Goal: Navigation & Orientation: Find specific page/section

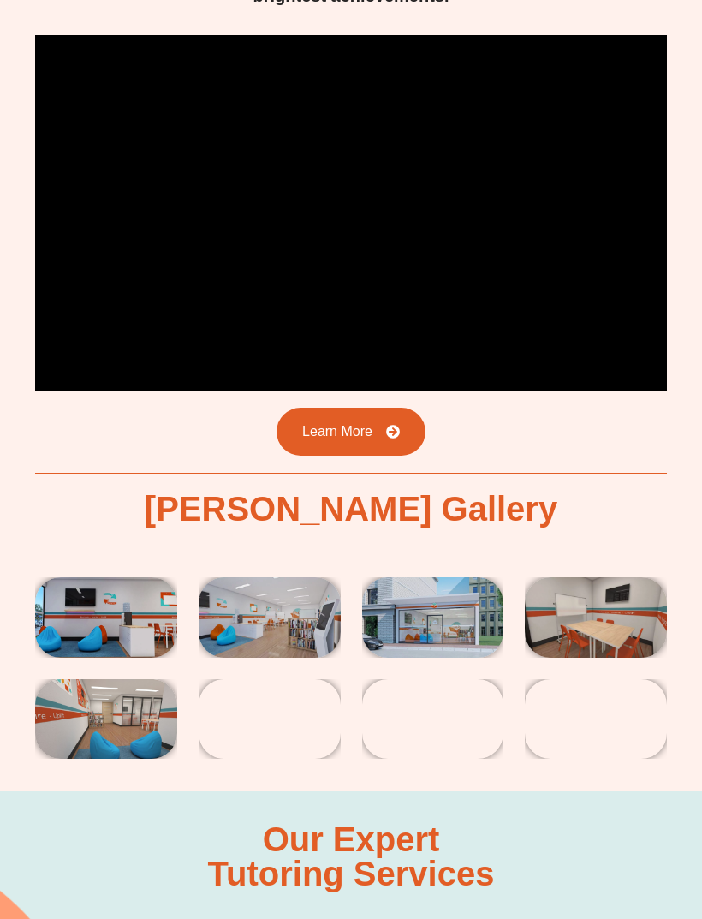
scroll to position [2806, 0]
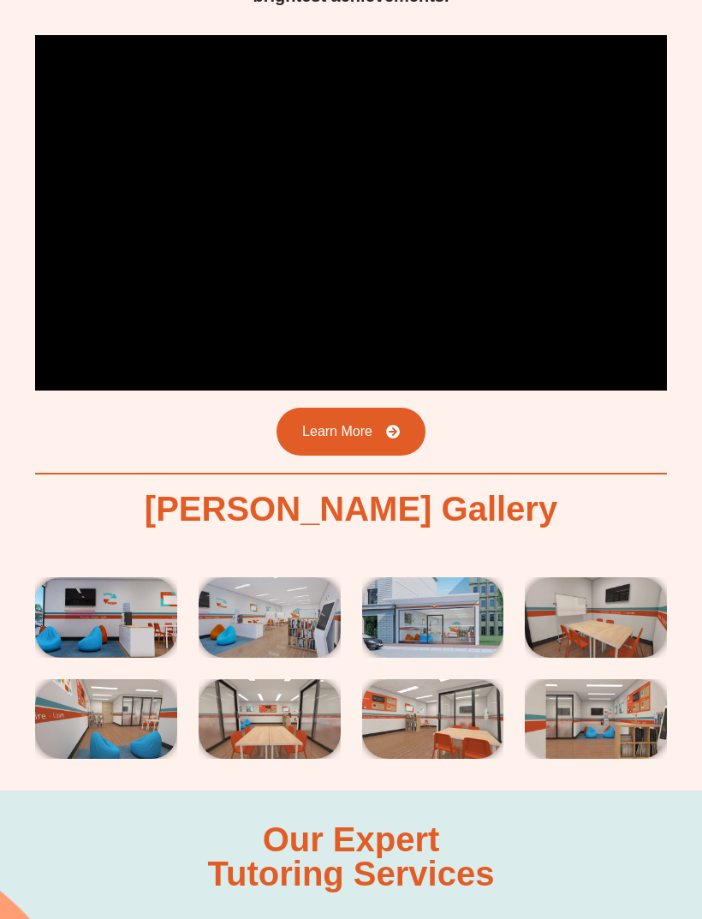
click at [81, 577] on img at bounding box center [106, 617] width 142 height 80
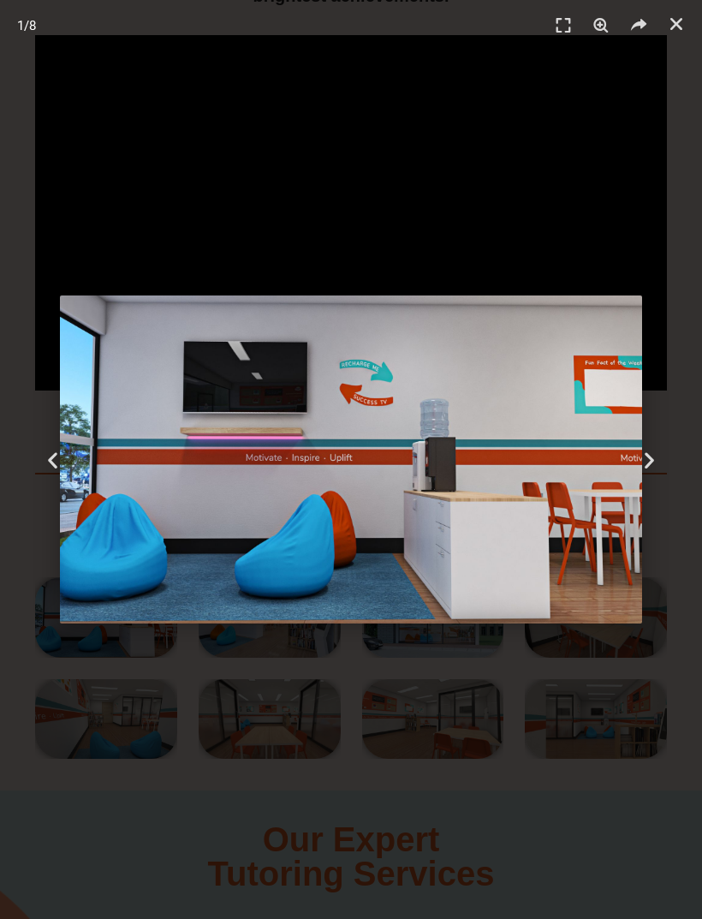
click at [656, 470] on icon "Next slide" at bounding box center [649, 459] width 21 height 21
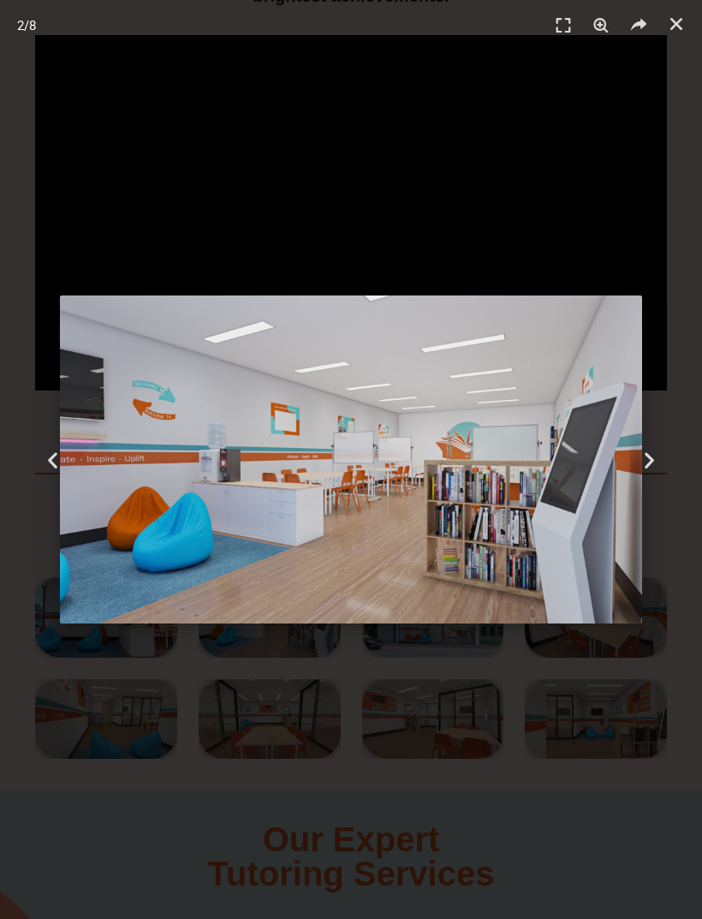
click at [649, 470] on icon "Next slide" at bounding box center [649, 459] width 21 height 21
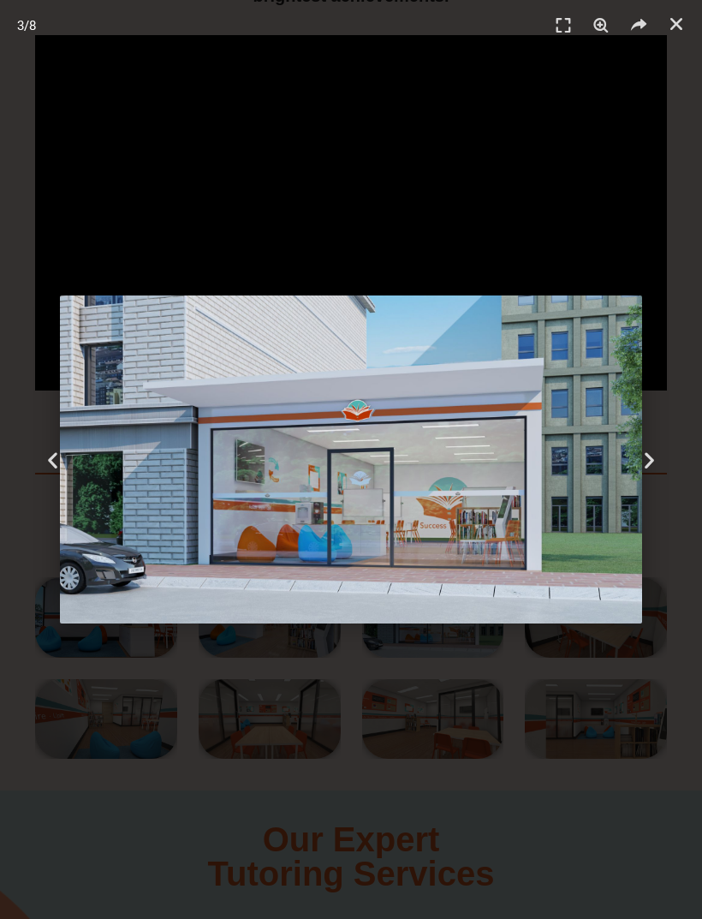
click at [654, 470] on icon "Next slide" at bounding box center [649, 459] width 21 height 21
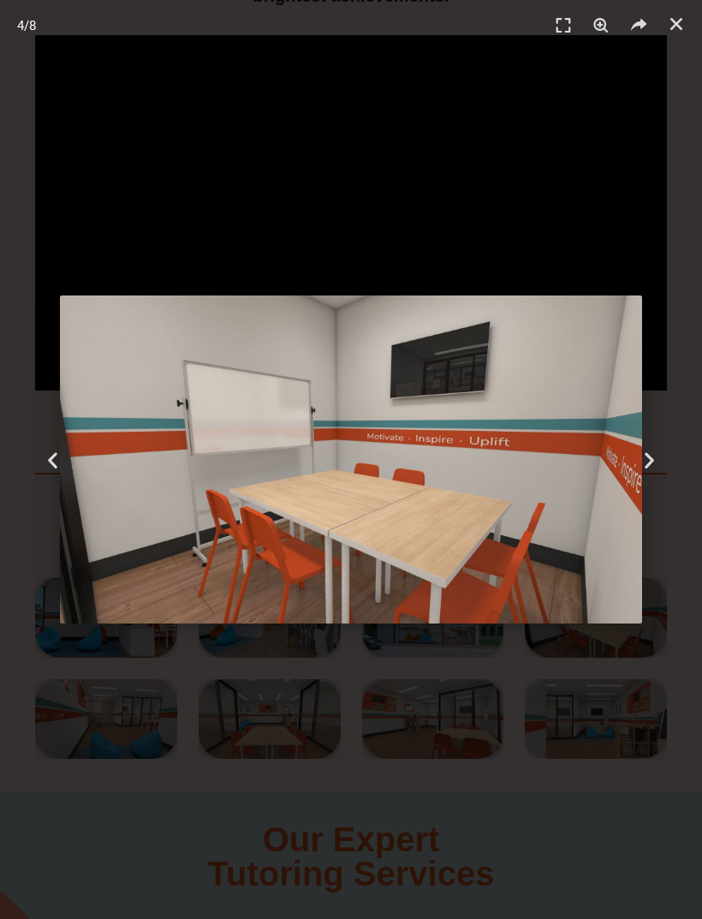
click at [654, 470] on icon "Next slide" at bounding box center [649, 459] width 21 height 21
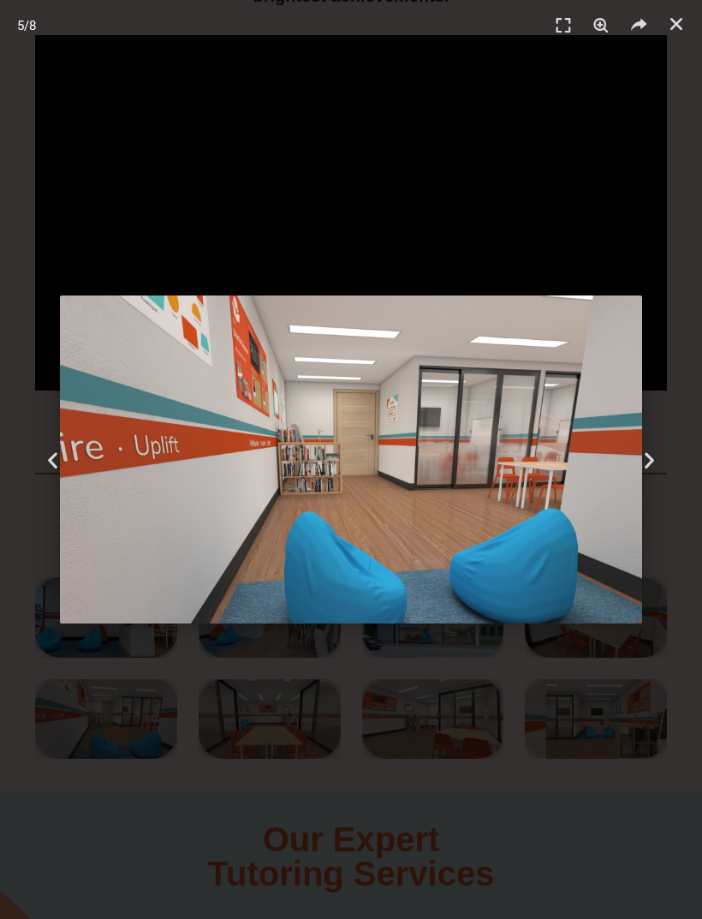
click at [653, 470] on icon "Next slide" at bounding box center [649, 459] width 21 height 21
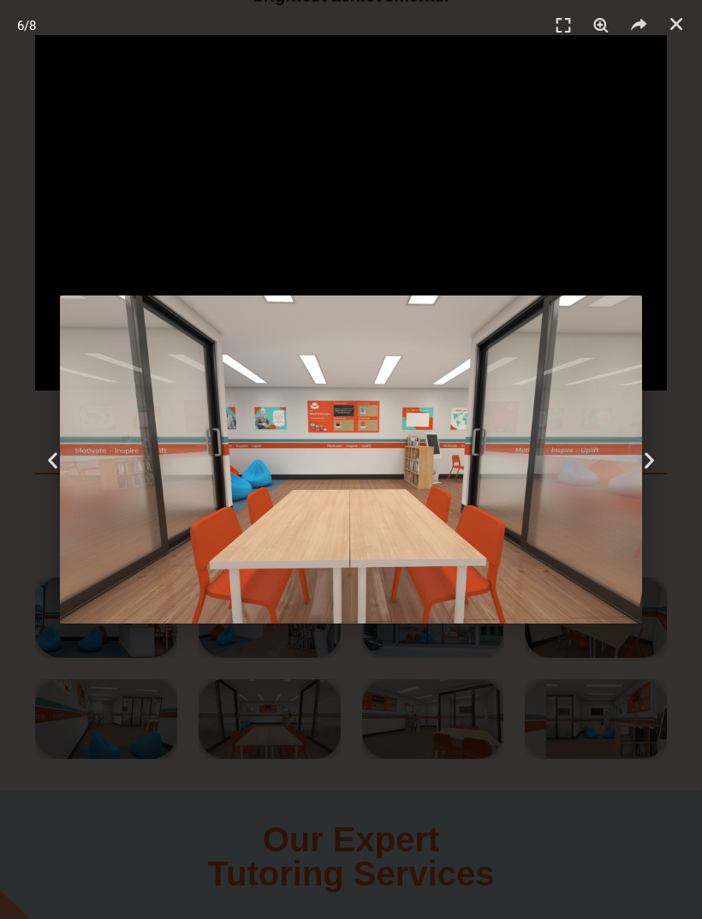
click at [651, 470] on icon "Next slide" at bounding box center [649, 459] width 21 height 21
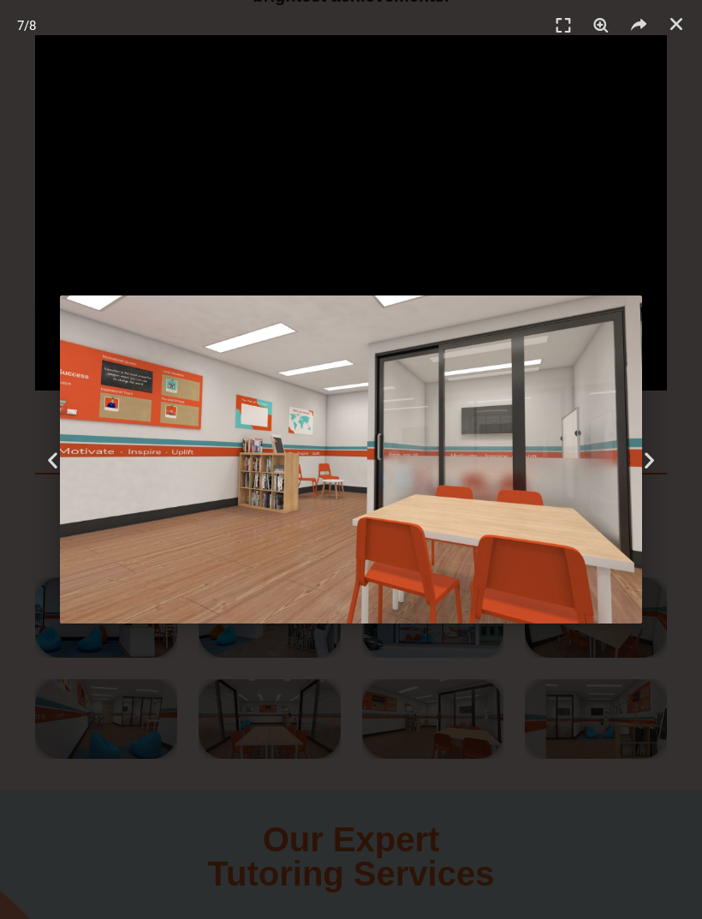
click at [651, 470] on icon "Next slide" at bounding box center [649, 459] width 21 height 21
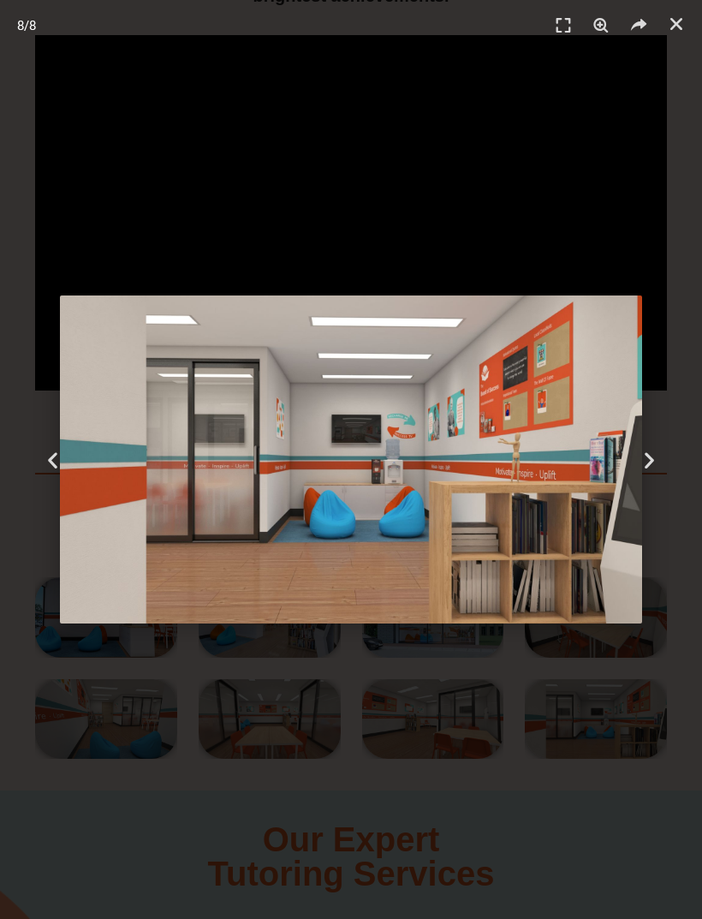
click at [648, 470] on icon "Next slide" at bounding box center [649, 459] width 21 height 21
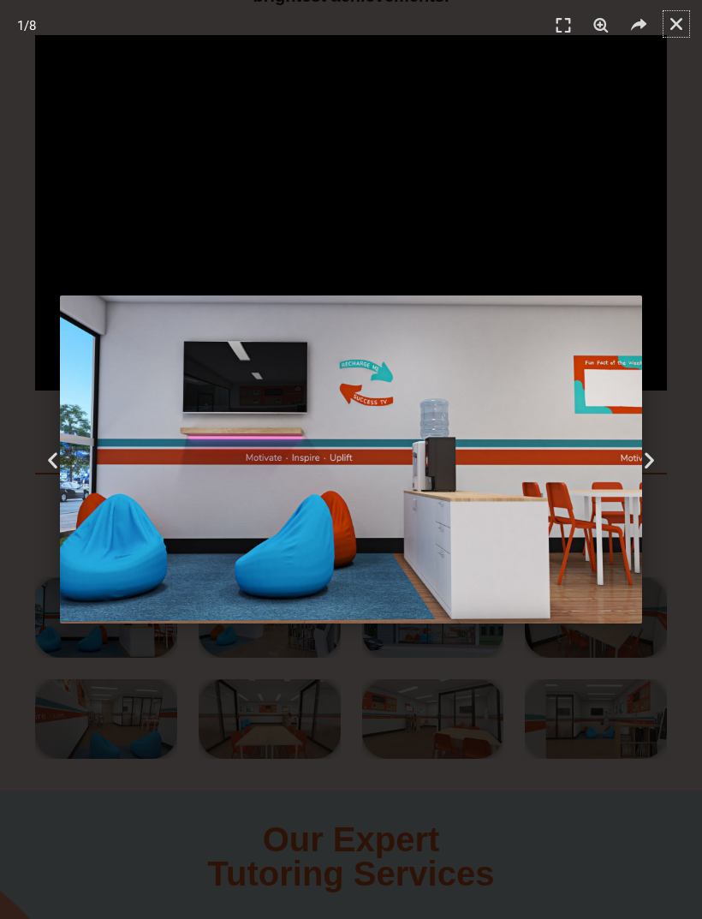
click at [671, 35] on link "Close (Esc)" at bounding box center [677, 24] width 26 height 26
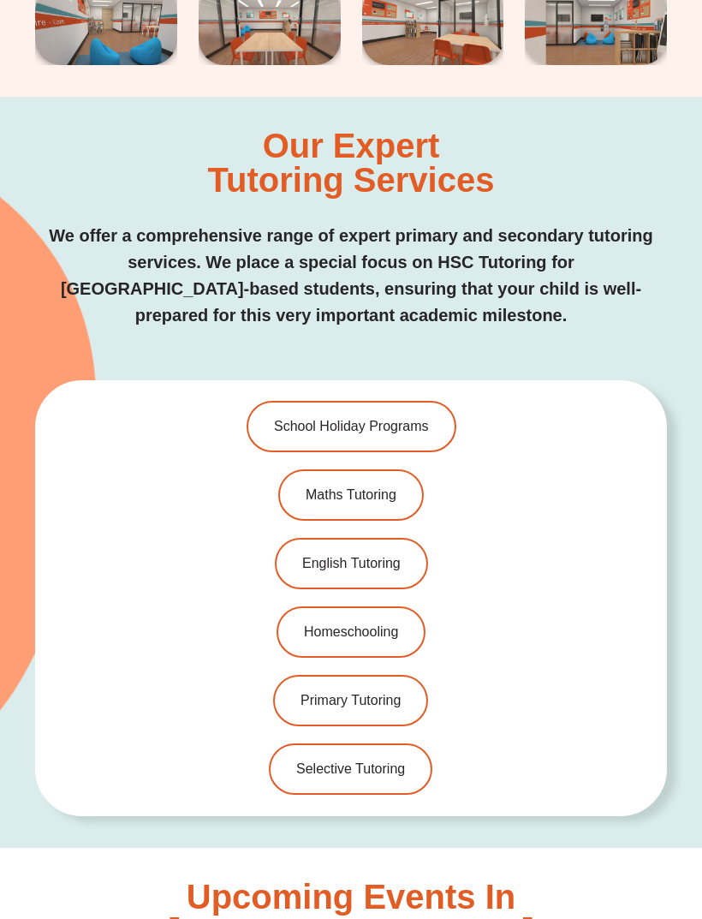
scroll to position [3499, 0]
click at [372, 557] on span "English Tutoring" at bounding box center [351, 564] width 99 height 14
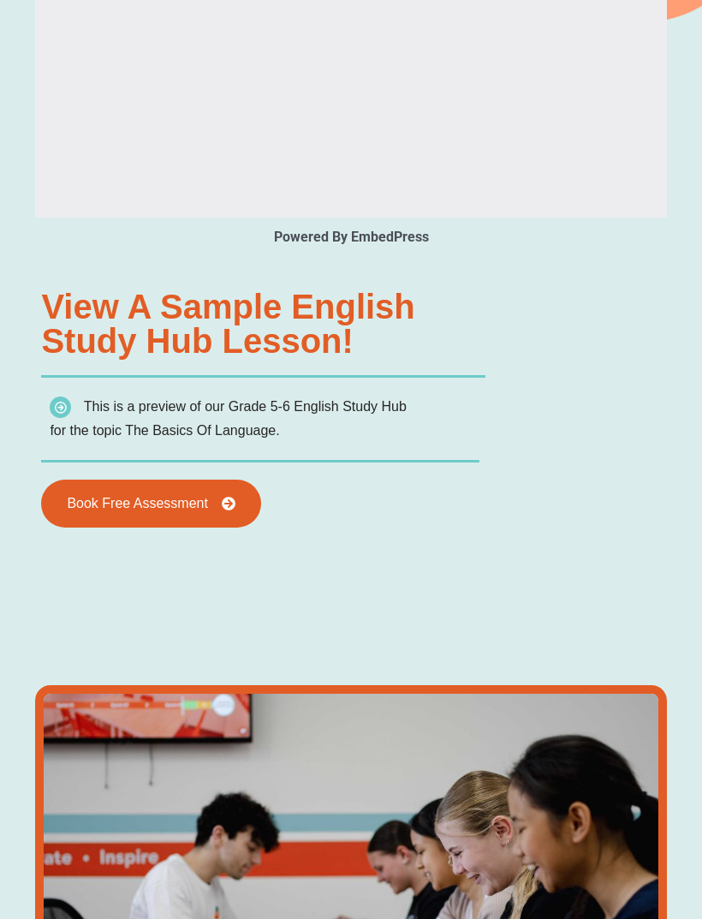
scroll to position [2110, 0]
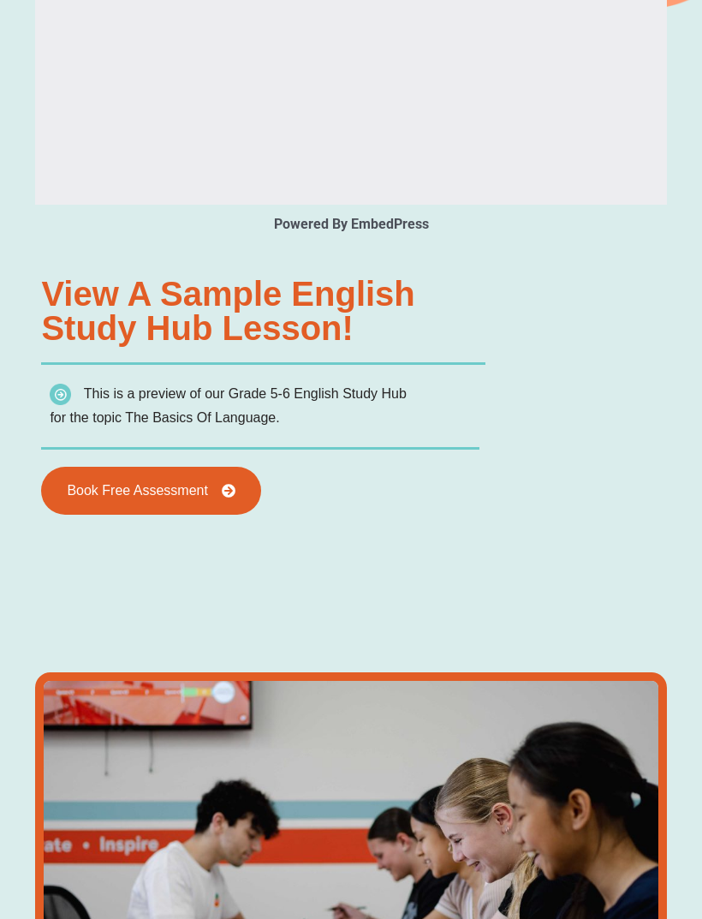
type input "*"
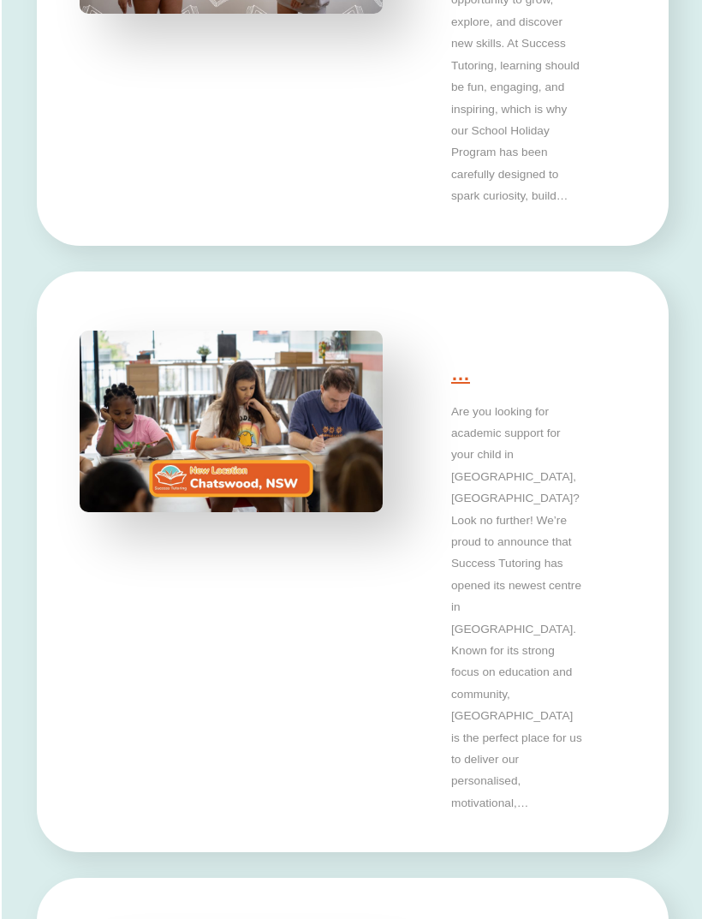
scroll to position [4706, 0]
